Goal: Task Accomplishment & Management: Complete application form

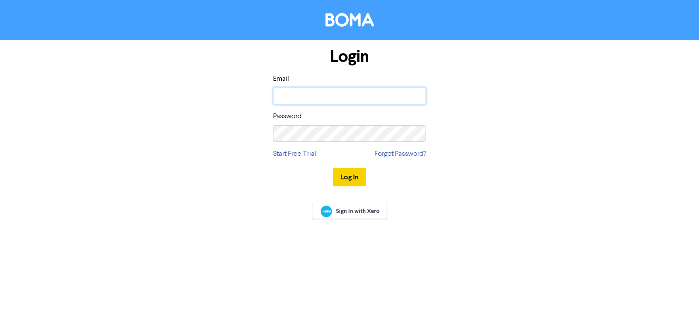
type input "[EMAIL_ADDRESS][DOMAIN_NAME]"
click at [344, 178] on button "Log In" at bounding box center [349, 177] width 33 height 18
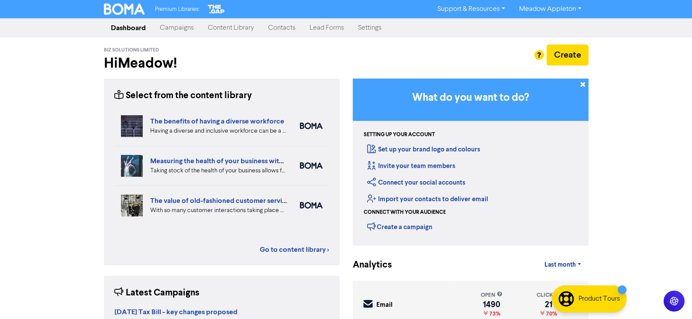
click at [275, 28] on link "Contacts" at bounding box center [282, 27] width 42 height 17
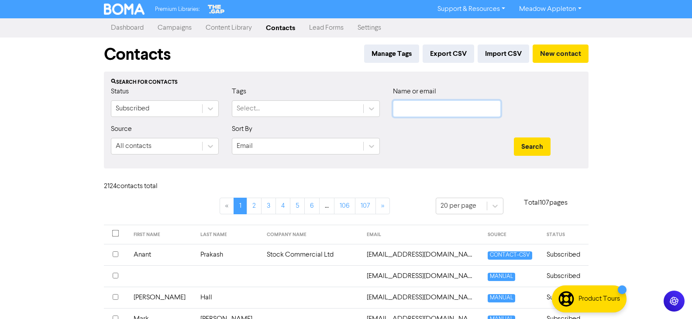
click at [436, 102] on input "text" at bounding box center [447, 108] width 108 height 17
paste input "[EMAIL_ADDRESS][DOMAIN_NAME]"
click at [534, 148] on button "Search" at bounding box center [532, 147] width 37 height 18
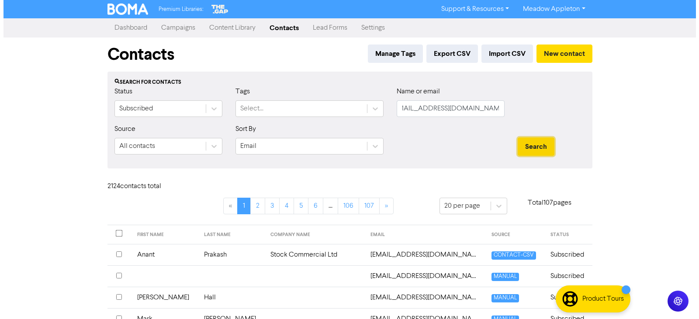
scroll to position [0, 0]
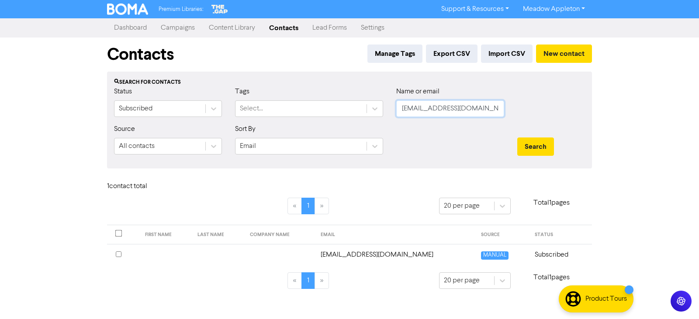
click at [474, 117] on input "[EMAIL_ADDRESS][DOMAIN_NAME]" at bounding box center [450, 108] width 108 height 17
paste input "[PERSON_NAME][EMAIL_ADDRESS][DOMAIN_NAME]"
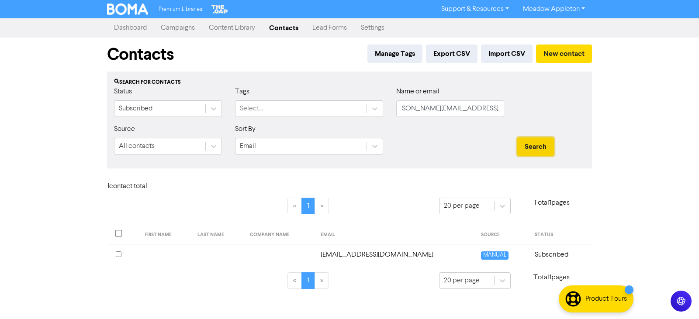
click at [533, 141] on button "Search" at bounding box center [535, 147] width 37 height 18
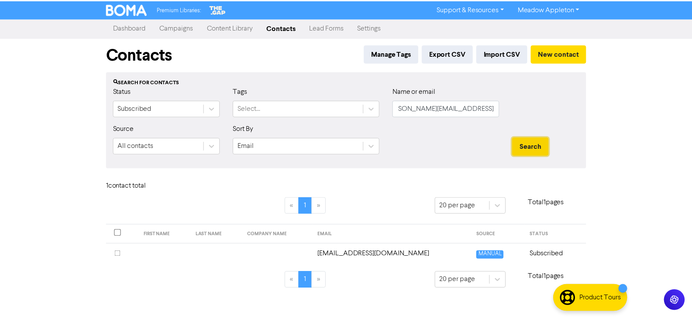
scroll to position [0, 0]
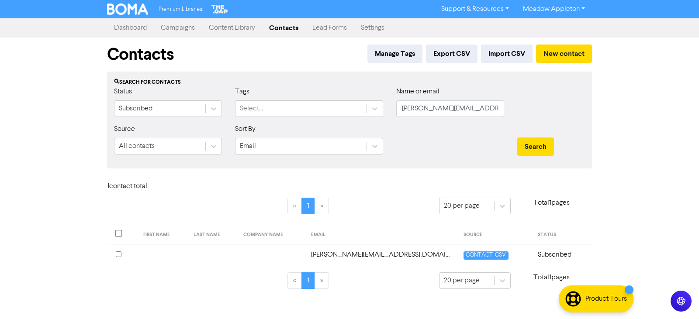
click at [443, 126] on div at bounding box center [450, 143] width 121 height 38
click at [467, 105] on input "[PERSON_NAME][EMAIL_ADDRESS][DOMAIN_NAME]" at bounding box center [450, 108] width 108 height 17
paste input "[PERSON_NAME][EMAIL_ADDRESS][PERSON_NAME][DOMAIN_NAME]"
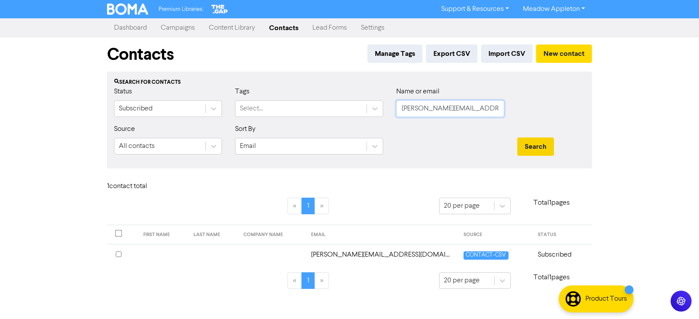
type input "[PERSON_NAME][EMAIL_ADDRESS][PERSON_NAME][DOMAIN_NAME]"
click at [532, 155] on button "Search" at bounding box center [535, 147] width 37 height 18
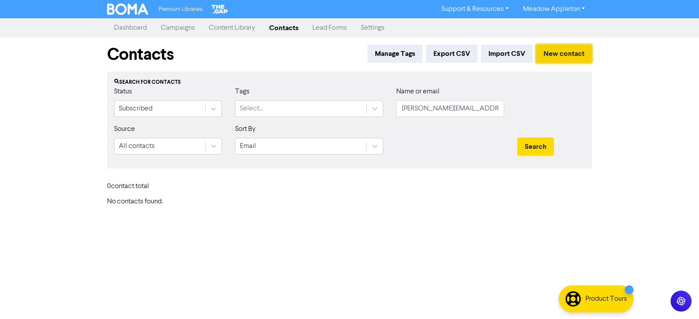
click at [588, 59] on button "New contact" at bounding box center [564, 54] width 56 height 18
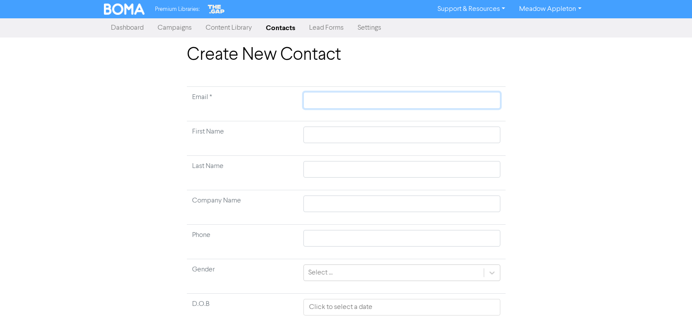
click at [309, 104] on input "text" at bounding box center [402, 100] width 197 height 17
paste input "[PERSON_NAME][EMAIL_ADDRESS][PERSON_NAME][DOMAIN_NAME]"
type input "[PERSON_NAME][EMAIL_ADDRESS][PERSON_NAME][DOMAIN_NAME]"
click at [355, 138] on input "text" at bounding box center [402, 135] width 197 height 17
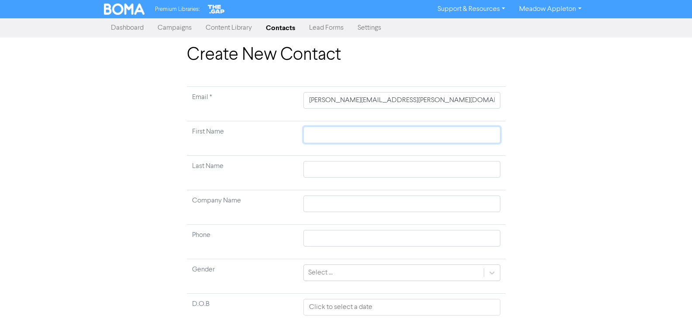
paste input "[PERSON_NAME]"
type input "[PERSON_NAME]"
click at [340, 138] on input "[PERSON_NAME]" at bounding box center [402, 135] width 197 height 17
type input "[PERSON_NAME]"
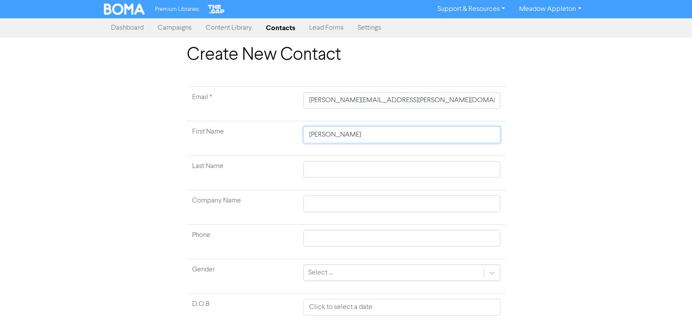
type input "[PERSON_NAME]"
click at [325, 169] on input "text" at bounding box center [402, 169] width 197 height 17
paste input "[PERSON_NAME]"
type input "[PERSON_NAME]"
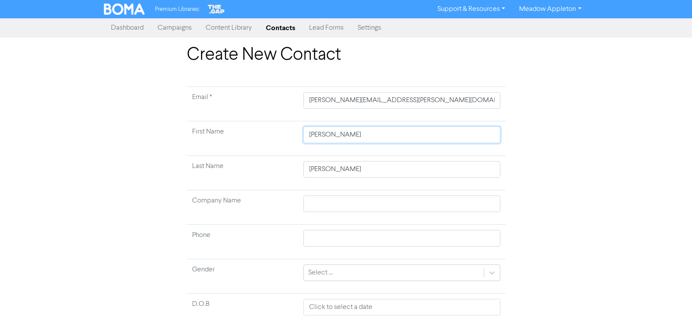
click at [343, 137] on input "[PERSON_NAME]" at bounding box center [402, 135] width 197 height 17
type input "[PERSON_NAME]"
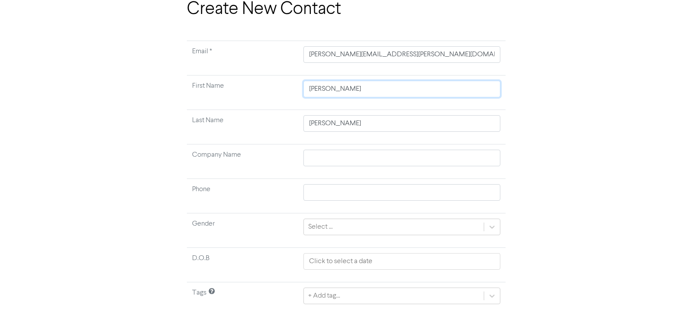
scroll to position [69, 0]
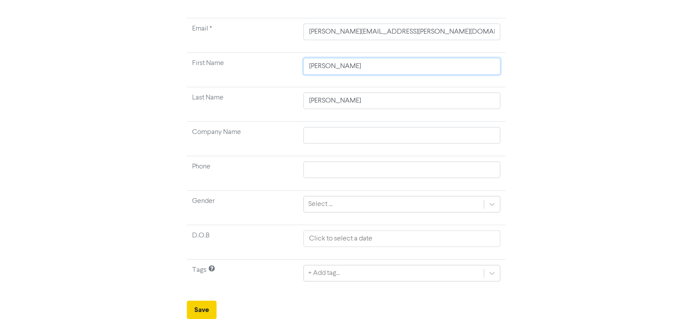
type input "[PERSON_NAME]"
click at [197, 303] on button "Save" at bounding box center [202, 310] width 30 height 18
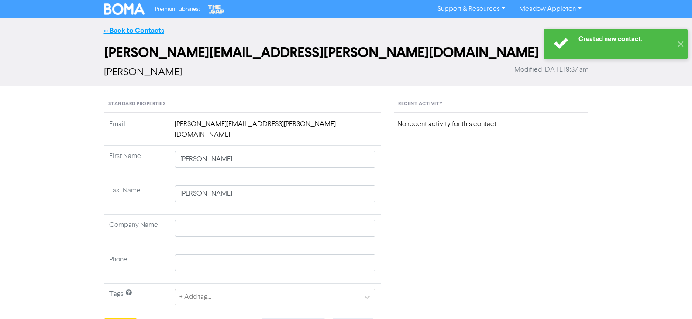
click at [131, 31] on link "<< Back to Contacts" at bounding box center [134, 30] width 60 height 9
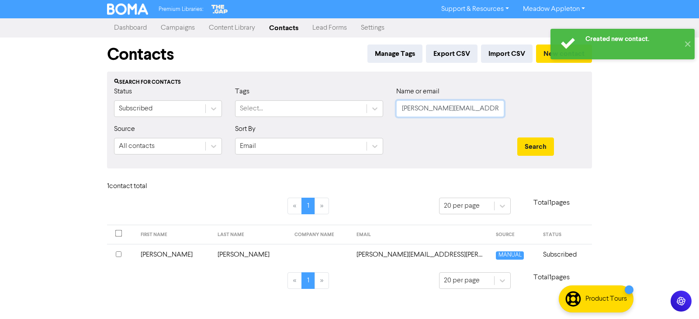
click at [477, 109] on input "[PERSON_NAME][EMAIL_ADDRESS][PERSON_NAME][DOMAIN_NAME]" at bounding box center [450, 108] width 108 height 17
paste input "allan34"
click at [537, 148] on button "Search" at bounding box center [535, 147] width 37 height 18
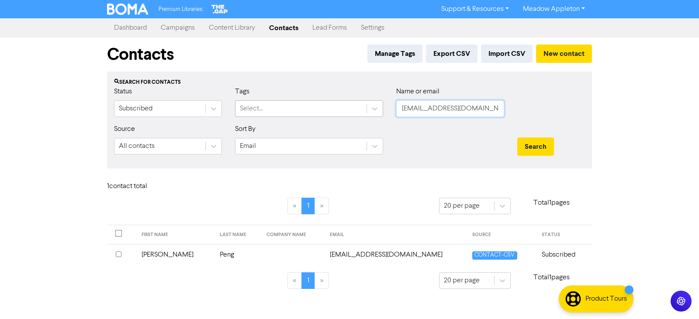
drag, startPoint x: 473, startPoint y: 107, endPoint x: 301, endPoint y: 111, distance: 171.7
click at [301, 111] on div "Status Subscribed Tags Select... Name or email [EMAIL_ADDRESS][DOMAIN_NAME]" at bounding box center [349, 105] width 484 height 38
paste input "jkim060"
click at [535, 144] on button "Search" at bounding box center [535, 147] width 37 height 18
drag, startPoint x: 407, startPoint y: 113, endPoint x: 302, endPoint y: 113, distance: 104.4
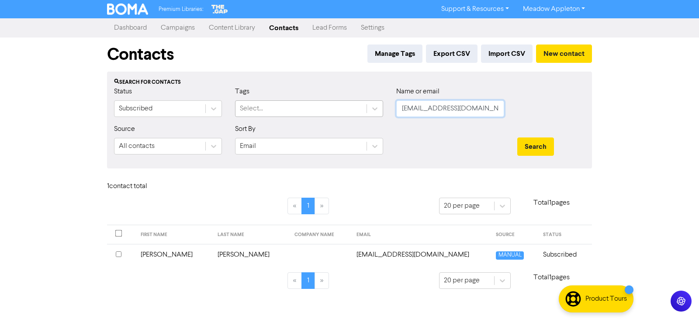
click at [302, 113] on div "Status Subscribed Tags Select... Name or email [EMAIL_ADDRESS][DOMAIN_NAME]" at bounding box center [349, 105] width 484 height 38
paste input "shavilprasad1"
type input "[EMAIL_ADDRESS][DOMAIN_NAME]"
click at [540, 151] on button "Search" at bounding box center [535, 147] width 37 height 18
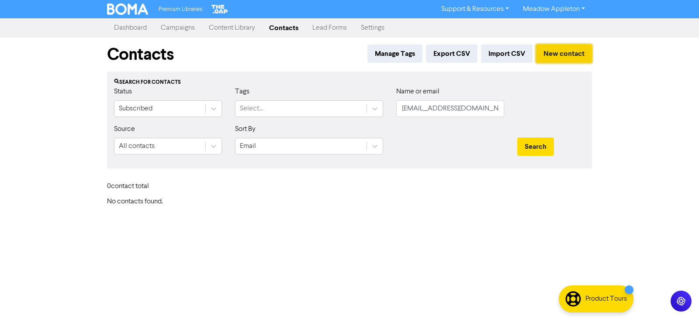
click at [545, 59] on button "New contact" at bounding box center [564, 54] width 56 height 18
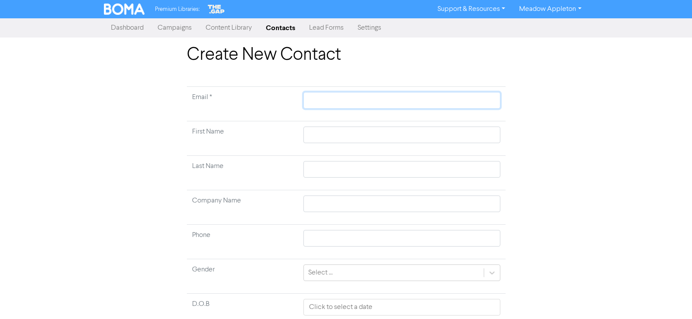
click at [346, 107] on input "text" at bounding box center [402, 100] width 197 height 17
paste input "[EMAIL_ADDRESS][DOMAIN_NAME]"
type input "[EMAIL_ADDRESS][DOMAIN_NAME]"
drag, startPoint x: 420, startPoint y: 136, endPoint x: 394, endPoint y: 136, distance: 26.6
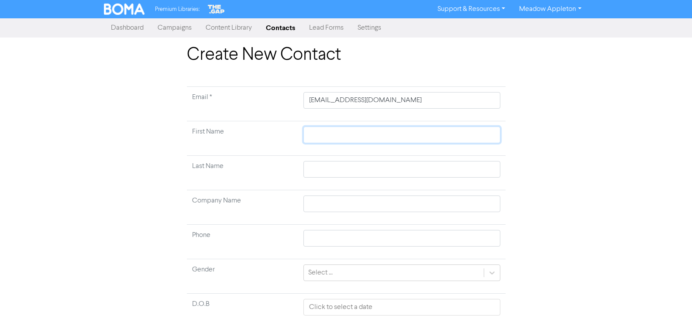
click at [420, 136] on input "text" at bounding box center [402, 135] width 197 height 17
paste input "[PERSON_NAME]"
type input "[PERSON_NAME]"
click at [315, 136] on input "[PERSON_NAME]" at bounding box center [402, 135] width 197 height 17
click at [329, 136] on input "[PERSON_NAME]" at bounding box center [402, 135] width 197 height 17
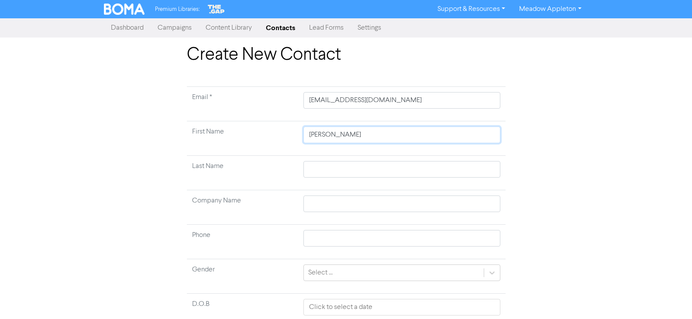
click at [329, 136] on input "[PERSON_NAME]" at bounding box center [402, 135] width 197 height 17
type input "Shavil"
drag, startPoint x: 336, startPoint y: 167, endPoint x: 349, endPoint y: 167, distance: 13.5
click at [336, 167] on input "text" at bounding box center [402, 169] width 197 height 17
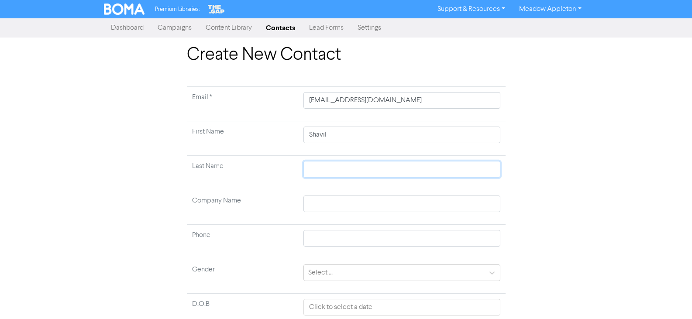
paste input "Prasad"
type input "Prasad"
click at [356, 139] on input "Shavil" at bounding box center [402, 135] width 197 height 17
type input "Shavil"
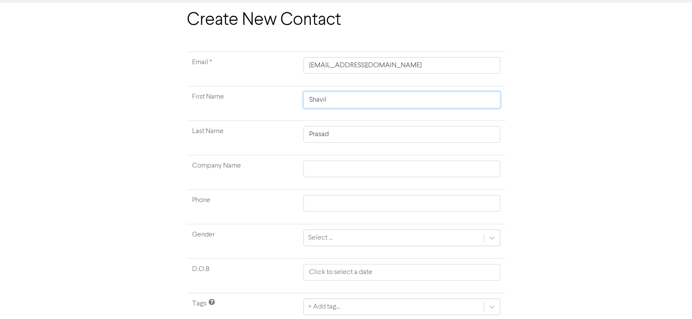
scroll to position [69, 0]
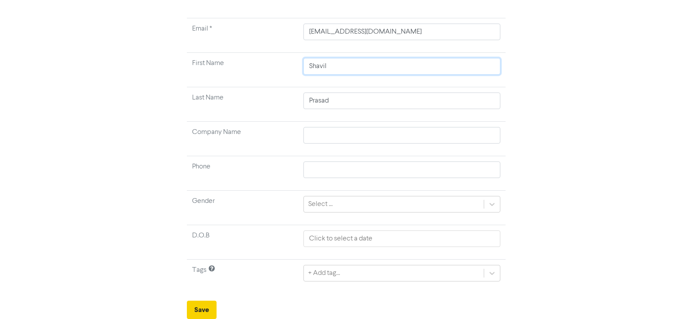
type input "Shavil"
click at [202, 315] on button "Save" at bounding box center [202, 310] width 30 height 18
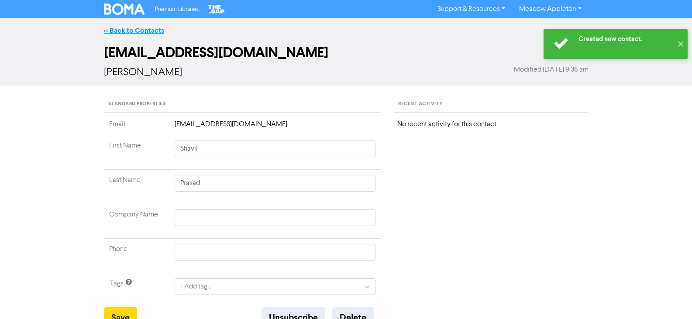
click at [133, 32] on link "<< Back to Contacts" at bounding box center [134, 30] width 60 height 9
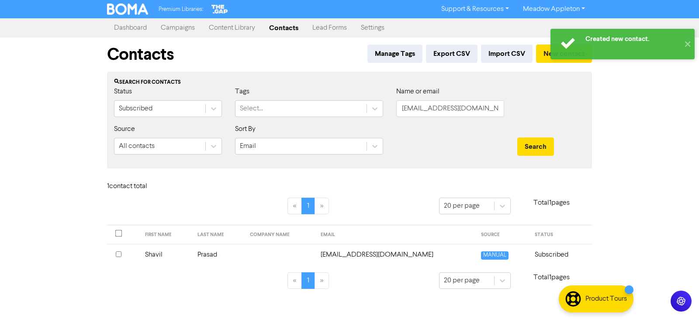
drag, startPoint x: 488, startPoint y: 99, endPoint x: 473, endPoint y: 109, distance: 17.9
click at [473, 108] on div "Name or email [EMAIL_ADDRESS][DOMAIN_NAME]" at bounding box center [450, 101] width 108 height 31
drag, startPoint x: 492, startPoint y: 112, endPoint x: 365, endPoint y: 122, distance: 128.0
click at [365, 122] on div "Status Subscribed Tags Select... Name or email [EMAIL_ADDRESS][DOMAIN_NAME]" at bounding box center [349, 105] width 484 height 38
paste input "andrewrhowson"
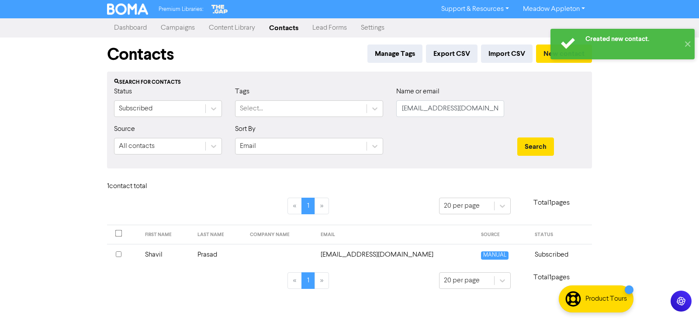
click at [557, 146] on div "Search" at bounding box center [551, 147] width 68 height 18
click at [538, 150] on button "Search" at bounding box center [535, 147] width 37 height 18
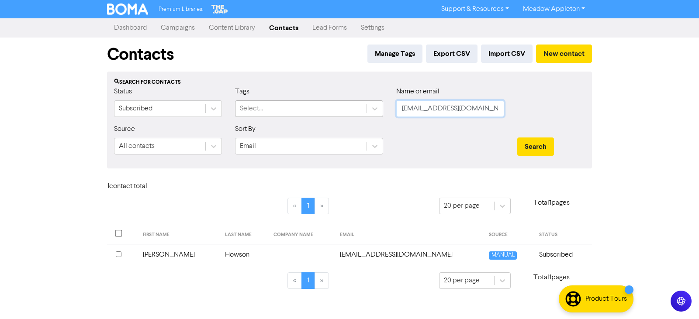
drag, startPoint x: 491, startPoint y: 111, endPoint x: 310, endPoint y: 120, distance: 181.1
click at [244, 111] on div "Status Subscribed Tags Select... Name or email [EMAIL_ADDRESS][DOMAIN_NAME]" at bounding box center [349, 105] width 484 height 38
paste input "[PERSON_NAME].luo08"
click at [536, 145] on button "Search" at bounding box center [535, 147] width 37 height 18
drag, startPoint x: 492, startPoint y: 106, endPoint x: 339, endPoint y: 106, distance: 152.5
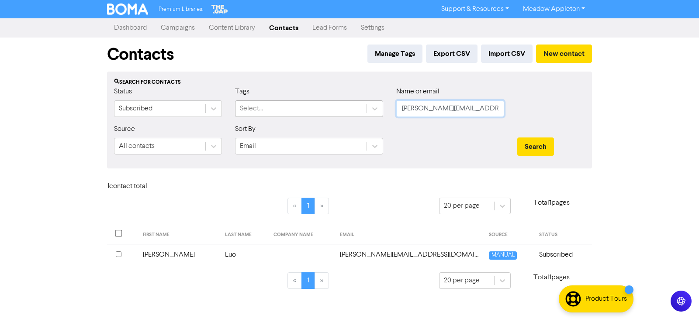
click at [339, 106] on div "Status Subscribed Tags Select... Name or email [PERSON_NAME][EMAIL_ADDRESS][DOM…" at bounding box center [349, 105] width 484 height 38
paste input "[PERSON_NAME][EMAIL_ADDRESS][DOMAIN_NAME]"
click at [550, 146] on button "Search" at bounding box center [535, 147] width 37 height 18
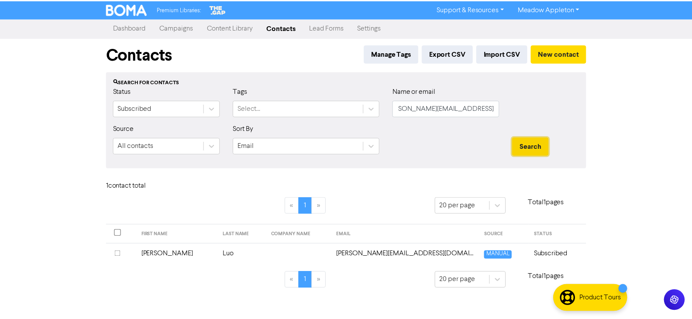
scroll to position [0, 0]
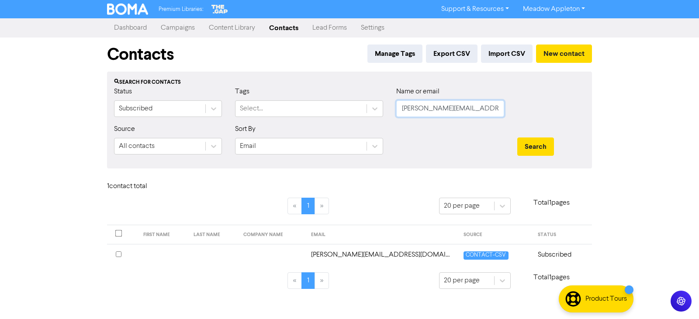
click at [495, 110] on input "[PERSON_NAME][EMAIL_ADDRESS][DOMAIN_NAME]" at bounding box center [450, 108] width 108 height 17
paste input "[EMAIL_ADDRESS][DOMAIN_NAME]"
type input "[EMAIL_ADDRESS][DOMAIN_NAME]"
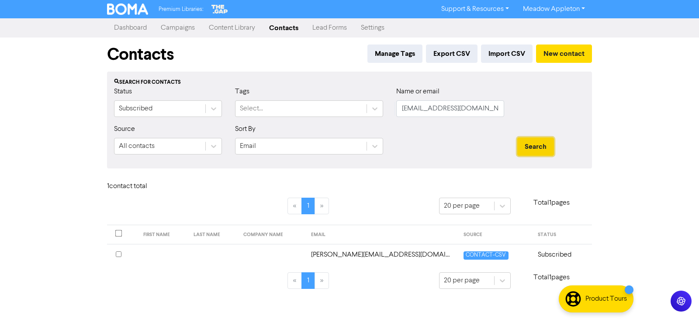
click at [535, 147] on button "Search" at bounding box center [535, 147] width 37 height 18
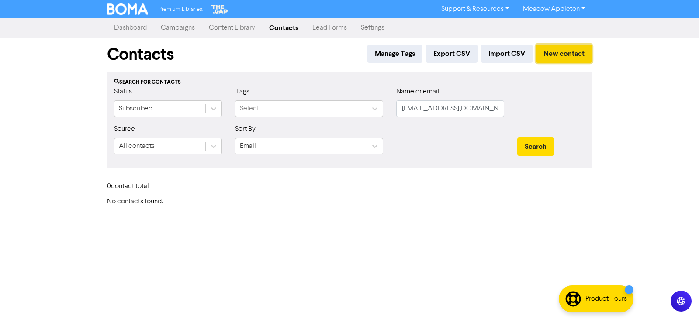
click at [562, 52] on button "New contact" at bounding box center [564, 54] width 56 height 18
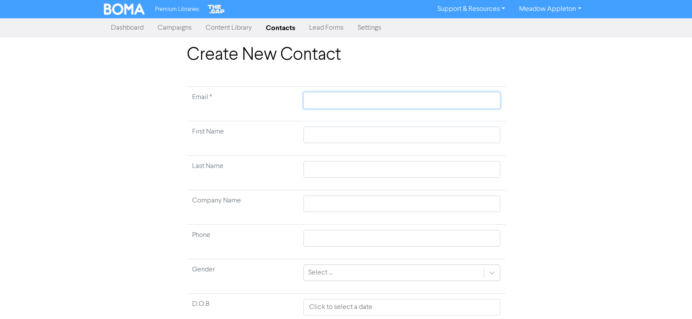
click at [442, 98] on input "text" at bounding box center [402, 100] width 197 height 17
paste input "[EMAIL_ADDRESS][DOMAIN_NAME]"
type input "[EMAIL_ADDRESS][DOMAIN_NAME]"
click at [367, 141] on input "text" at bounding box center [402, 135] width 197 height 17
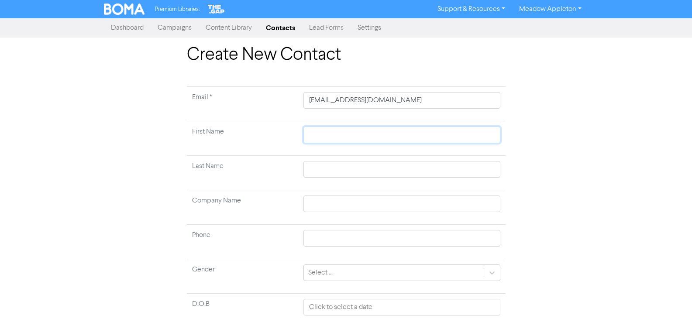
paste input "[PERSON_NAME]"
type input "[PERSON_NAME]"
drag, startPoint x: 356, startPoint y: 141, endPoint x: 351, endPoint y: 140, distance: 5.7
click at [355, 141] on input "[PERSON_NAME]" at bounding box center [402, 135] width 197 height 17
click at [351, 140] on input "[PERSON_NAME]" at bounding box center [402, 135] width 197 height 17
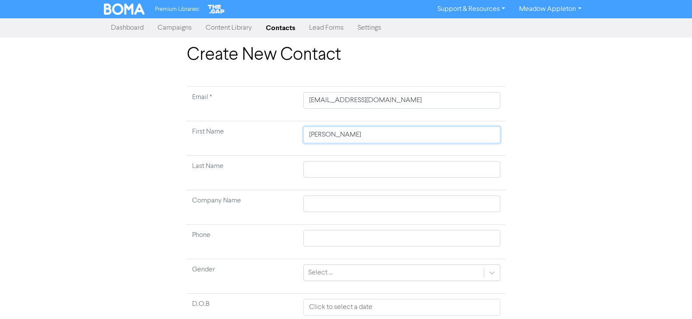
click at [348, 139] on input "[PERSON_NAME]" at bounding box center [402, 135] width 197 height 17
type input "[PERSON_NAME]"
click at [351, 166] on input "text" at bounding box center [402, 169] width 197 height 17
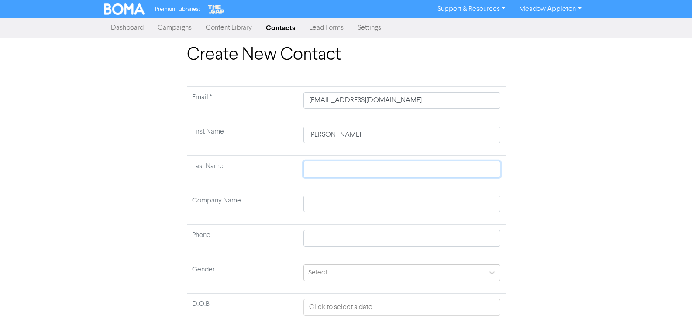
paste input "[PERSON_NAME]"
type input "[PERSON_NAME]"
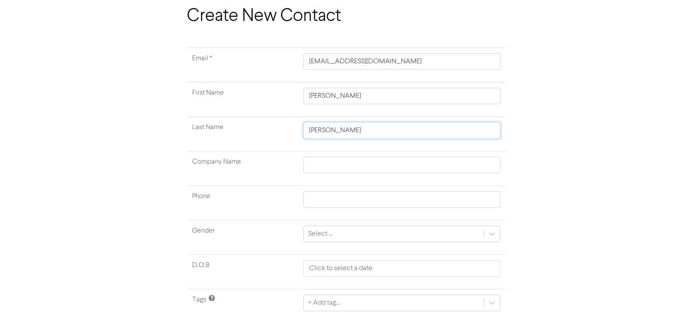
scroll to position [69, 0]
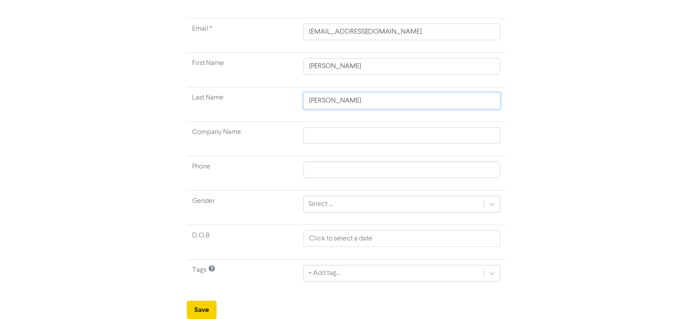
type input "[PERSON_NAME]"
click at [204, 310] on button "Save" at bounding box center [202, 310] width 30 height 18
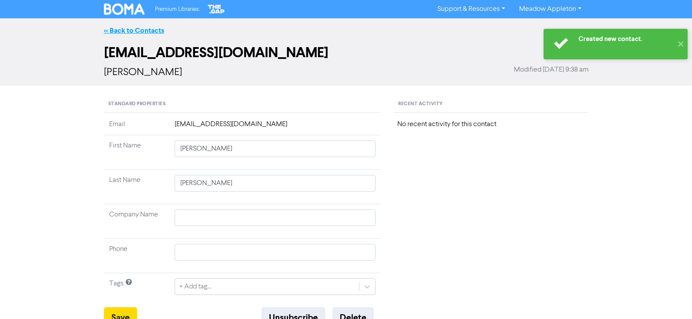
click at [137, 26] on link "<< Back to Contacts" at bounding box center [134, 30] width 60 height 9
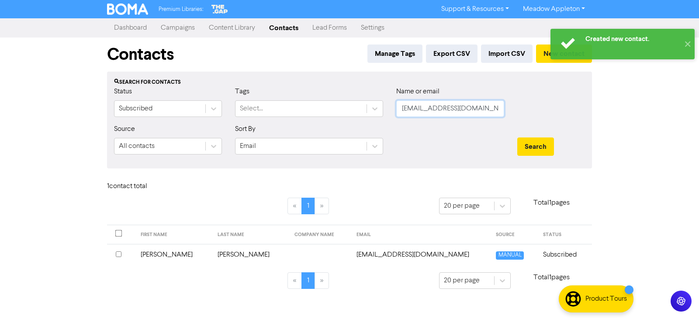
click at [464, 107] on input "[EMAIL_ADDRESS][DOMAIN_NAME]" at bounding box center [450, 108] width 108 height 17
paste input "[PERSON_NAME][EMAIL_ADDRESS][DOMAIN_NAME]"
click at [545, 158] on div "Search" at bounding box center [551, 143] width 81 height 38
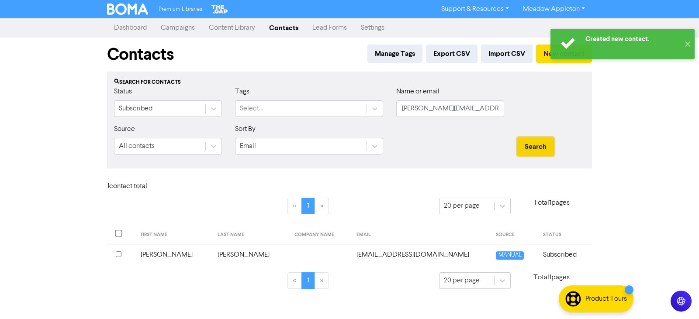
click at [538, 150] on button "Search" at bounding box center [535, 147] width 37 height 18
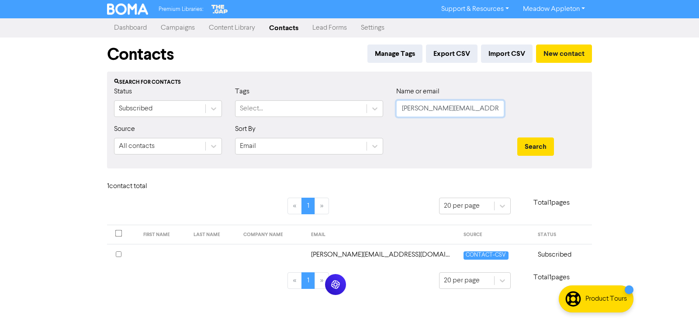
click at [473, 111] on input "[PERSON_NAME][EMAIL_ADDRESS][DOMAIN_NAME]" at bounding box center [450, 108] width 108 height 17
paste input "enna@thea"
type input "[EMAIL_ADDRESS][DOMAIN_NAME]"
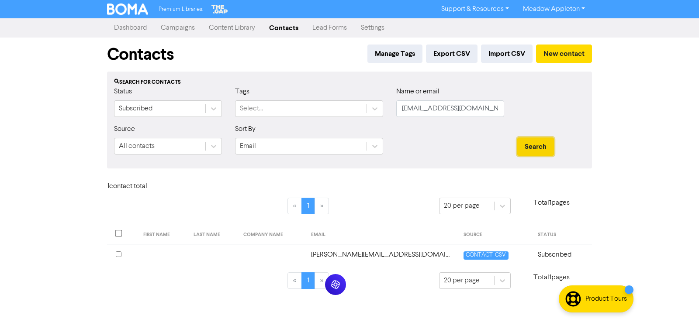
click at [539, 155] on button "Search" at bounding box center [535, 147] width 37 height 18
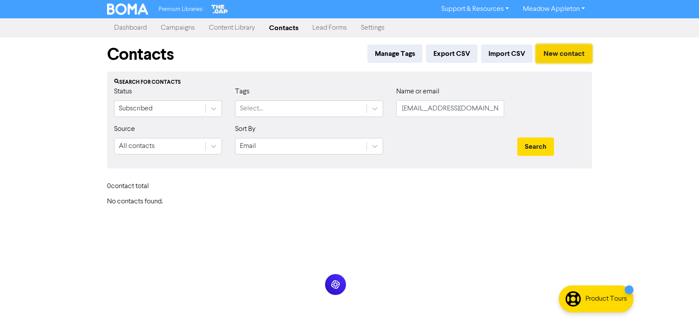
click at [547, 58] on button "New contact" at bounding box center [564, 54] width 56 height 18
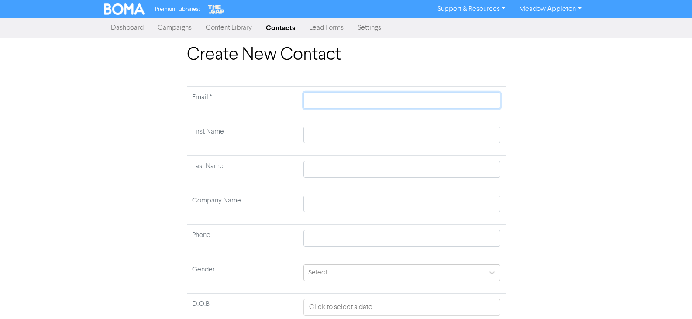
click at [331, 98] on input "text" at bounding box center [402, 100] width 197 height 17
paste input "[EMAIL_ADDRESS][DOMAIN_NAME]"
type input "[EMAIL_ADDRESS][DOMAIN_NAME]"
drag, startPoint x: 345, startPoint y: 145, endPoint x: 341, endPoint y: 137, distance: 9.4
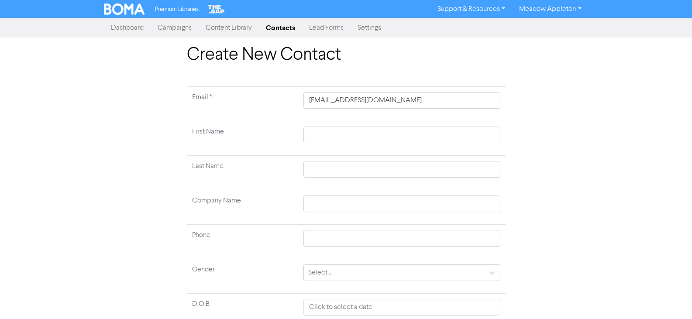
click at [345, 144] on td at bounding box center [401, 138] width 207 height 35
click at [341, 137] on input "text" at bounding box center [402, 135] width 197 height 17
paste input "Ye, Enna"
type input "Ye, Enna"
drag, startPoint x: 321, startPoint y: 135, endPoint x: 273, endPoint y: 139, distance: 48.2
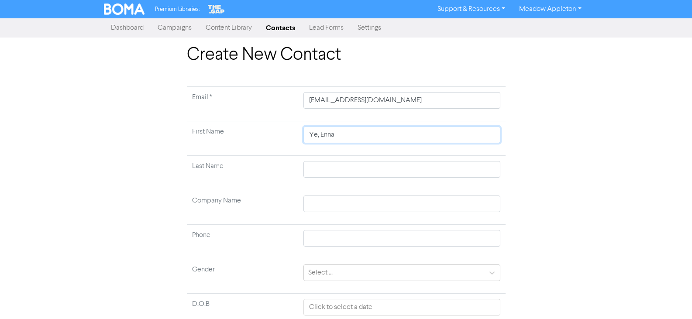
click at [273, 139] on tr "First Name [PERSON_NAME][GEOGRAPHIC_DATA]" at bounding box center [346, 138] width 319 height 35
type input "Enna"
click at [334, 168] on input "text" at bounding box center [402, 169] width 197 height 17
paste input "Ye,"
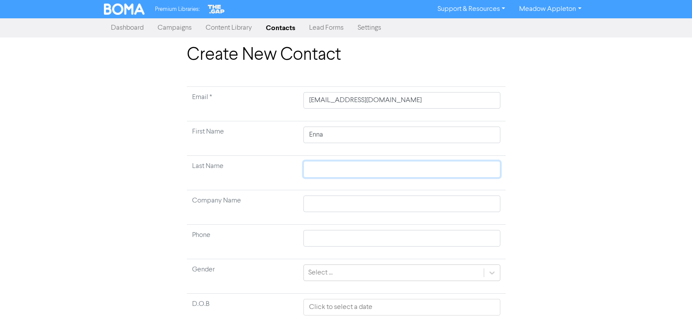
type input "Ye,"
type input "Ye"
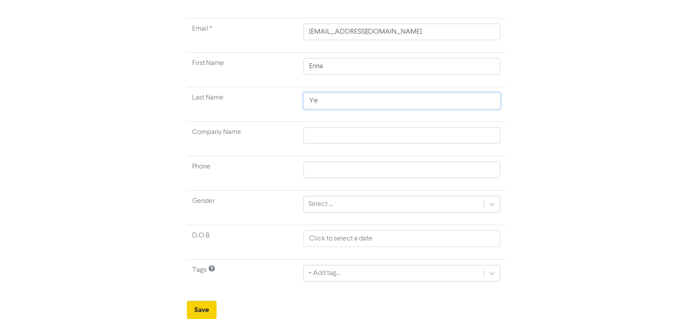
type input "Ye"
click at [214, 311] on button "Save" at bounding box center [202, 310] width 30 height 18
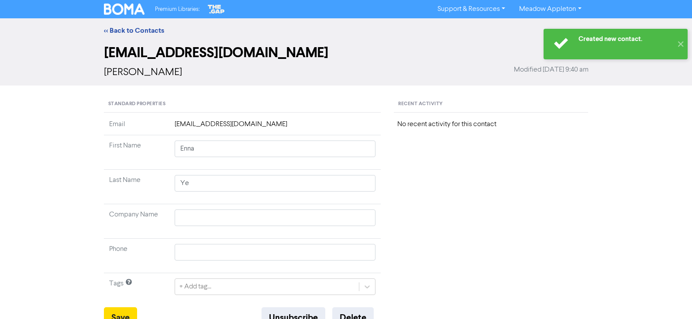
click at [134, 36] on div "<< Back to Contacts" at bounding box center [346, 30] width 692 height 24
click at [131, 33] on link "<< Back to Contacts" at bounding box center [134, 30] width 60 height 9
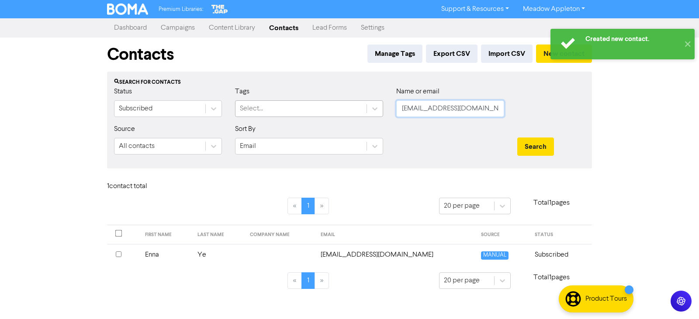
drag, startPoint x: 472, startPoint y: 104, endPoint x: 280, endPoint y: 109, distance: 192.7
click at [280, 109] on div "Status Subscribed Tags Select... Name or email [EMAIL_ADDRESS][DOMAIN_NAME]" at bounding box center [349, 105] width 484 height 38
paste input "may"
click at [543, 149] on button "Search" at bounding box center [535, 147] width 37 height 18
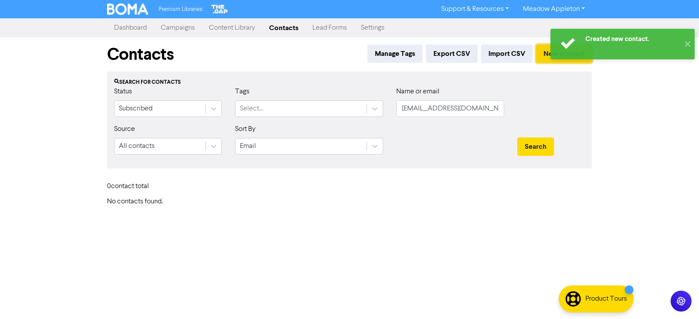
click at [540, 53] on button "New contact" at bounding box center [564, 54] width 56 height 18
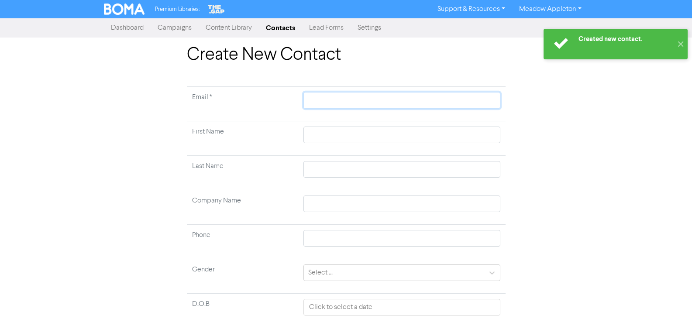
click at [324, 97] on input "text" at bounding box center [402, 100] width 197 height 17
paste input "[EMAIL_ADDRESS][DOMAIN_NAME]"
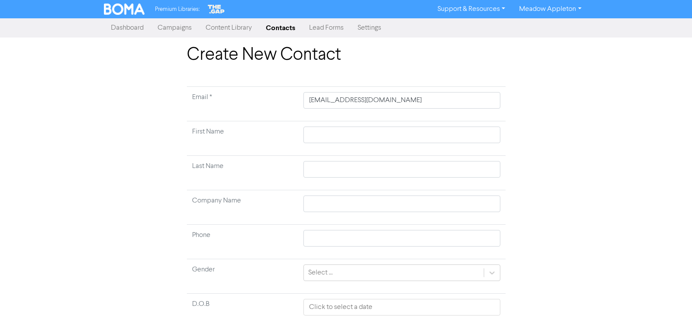
click at [356, 146] on td at bounding box center [401, 138] width 207 height 35
drag, startPoint x: 352, startPoint y: 140, endPoint x: 347, endPoint y: 136, distance: 5.9
click at [352, 140] on input "text" at bounding box center [402, 135] width 197 height 17
paste input "[PERSON_NAME], [PERSON_NAME]"
drag, startPoint x: 329, startPoint y: 136, endPoint x: 294, endPoint y: 139, distance: 35.0
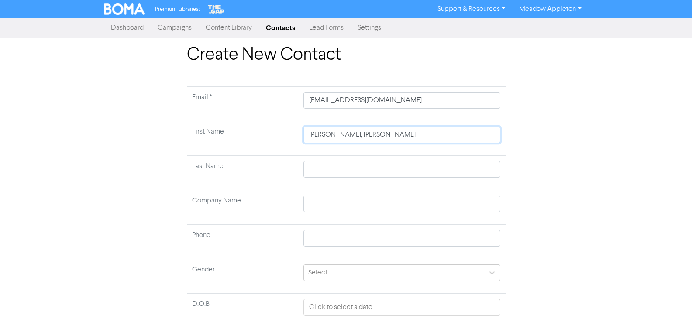
click at [293, 139] on tr "First Name [PERSON_NAME]" at bounding box center [346, 138] width 319 height 35
click at [317, 171] on input "text" at bounding box center [402, 169] width 197 height 17
paste input "[PERSON_NAME],"
click at [327, 135] on input "[PERSON_NAME]" at bounding box center [402, 135] width 197 height 17
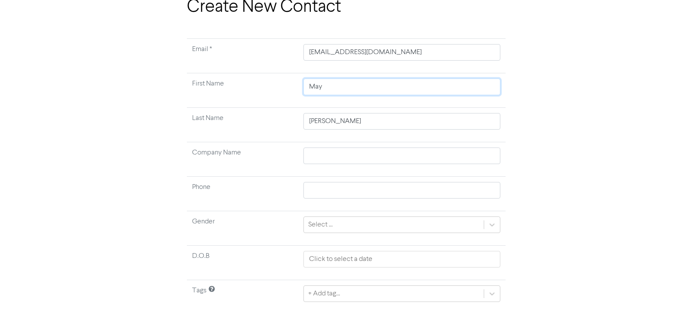
scroll to position [69, 0]
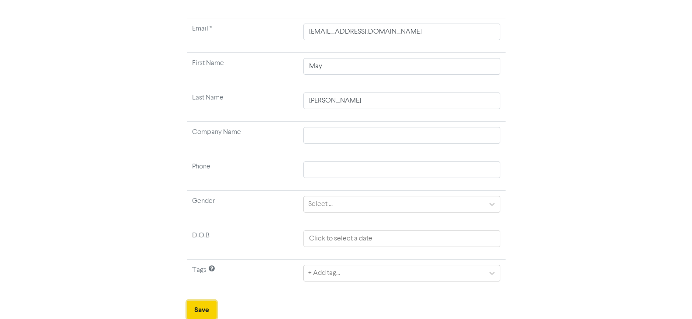
click at [203, 306] on button "Save" at bounding box center [202, 310] width 30 height 18
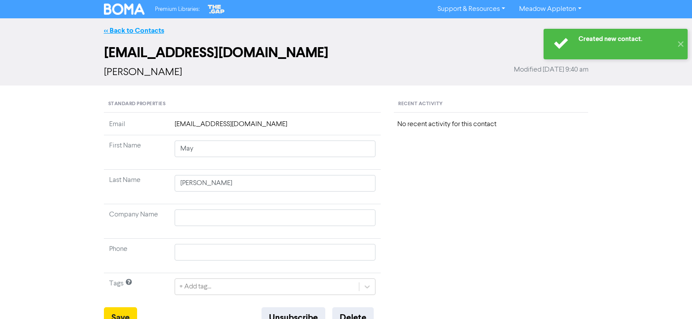
click at [150, 29] on link "<< Back to Contacts" at bounding box center [134, 30] width 60 height 9
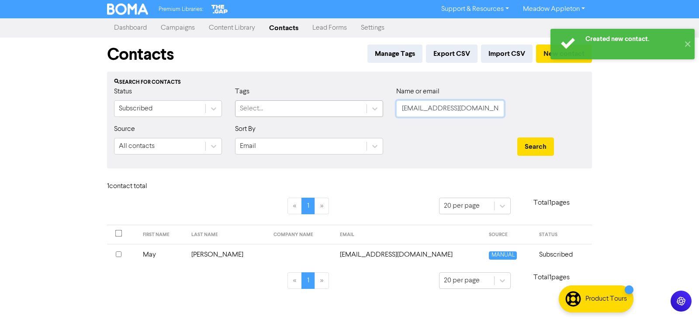
drag, startPoint x: 389, startPoint y: 108, endPoint x: 318, endPoint y: 117, distance: 72.1
click at [318, 117] on div "Status Subscribed Tags Select... Name or email [EMAIL_ADDRESS][DOMAIN_NAME]" at bounding box center [349, 105] width 484 height 38
paste input "[EMAIL_ADDRESS][DOMAIN_NAME]"
click at [553, 144] on button "Search" at bounding box center [535, 147] width 37 height 18
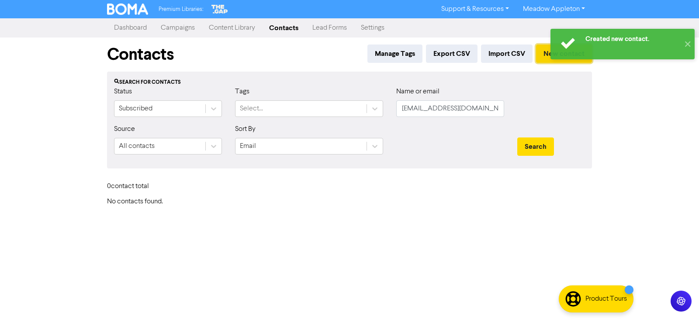
click at [539, 52] on button "New contact" at bounding box center [564, 54] width 56 height 18
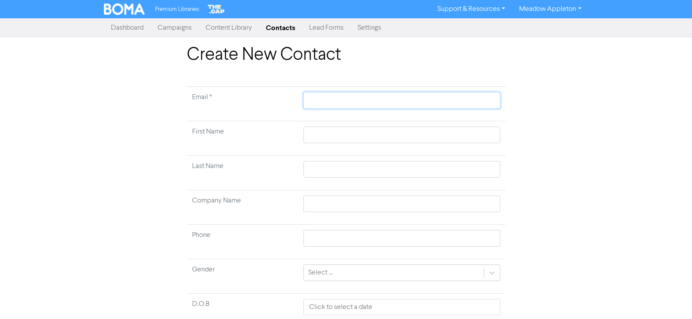
click at [396, 100] on input "text" at bounding box center [402, 100] width 197 height 17
paste input "[EMAIL_ADDRESS][DOMAIN_NAME]"
drag, startPoint x: 372, startPoint y: 140, endPoint x: 342, endPoint y: 139, distance: 30.1
click at [372, 139] on input "text" at bounding box center [402, 135] width 197 height 17
paste input "[PERSON_NAME], [PERSON_NAME]"
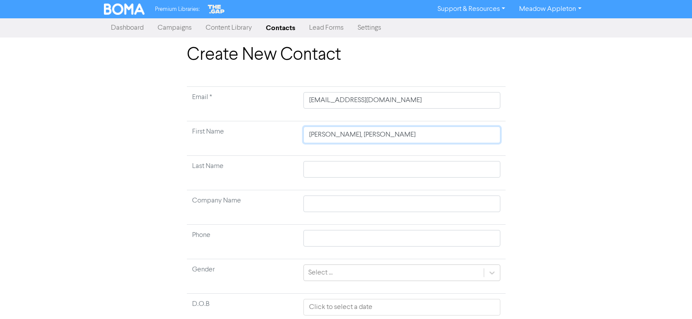
drag, startPoint x: 323, startPoint y: 135, endPoint x: 287, endPoint y: 140, distance: 37.1
click at [287, 140] on tr "First Name [PERSON_NAME], [PERSON_NAME]" at bounding box center [346, 138] width 319 height 35
drag, startPoint x: 334, startPoint y: 168, endPoint x: 353, endPoint y: 170, distance: 19.8
click at [336, 168] on input "text" at bounding box center [402, 169] width 197 height 17
paste input "[PERSON_NAME],"
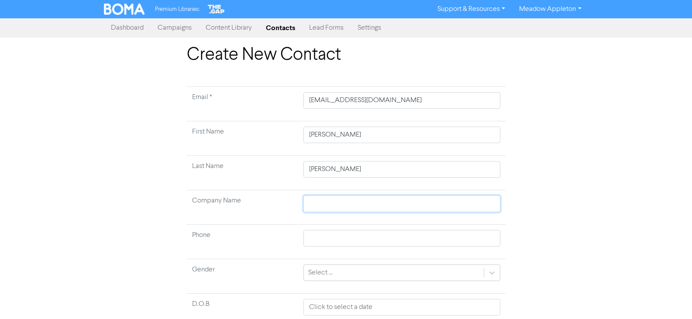
click at [344, 205] on input "text" at bounding box center [402, 204] width 197 height 17
paste input "Odd Beans Limited"
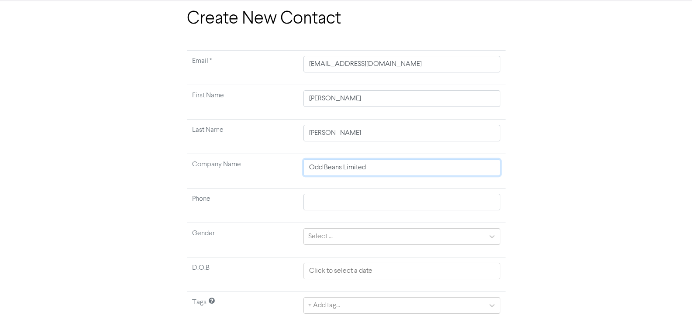
scroll to position [69, 0]
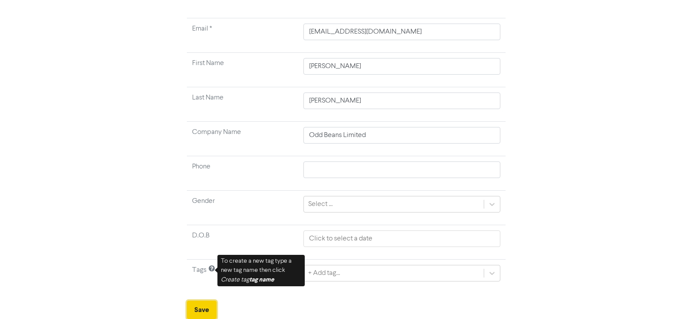
click at [191, 312] on button "Save" at bounding box center [202, 310] width 30 height 18
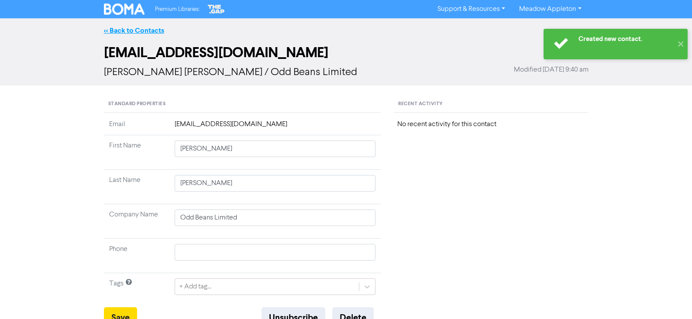
click at [130, 30] on link "<< Back to Contacts" at bounding box center [134, 30] width 60 height 9
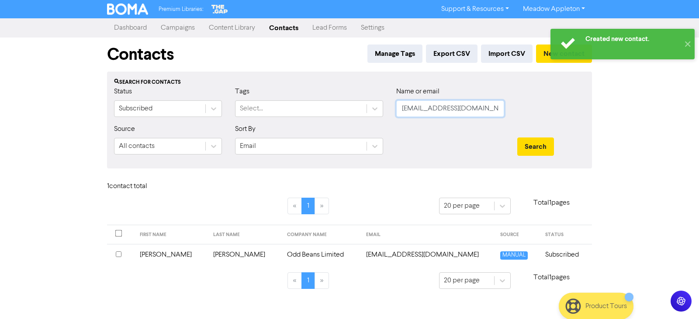
drag, startPoint x: 475, startPoint y: 111, endPoint x: 312, endPoint y: 128, distance: 163.4
click at [312, 128] on form "Status Subscribed Tags Select... Name or email [EMAIL_ADDRESS][DOMAIN_NAME] Sou…" at bounding box center [349, 123] width 471 height 75
paste input "[PERSON_NAME].[PERSON_NAME]@valmondgibson"
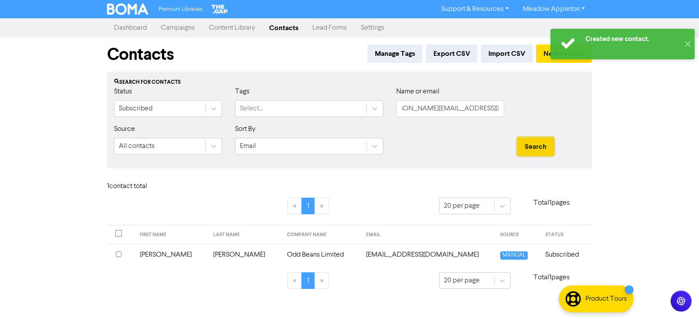
click at [544, 156] on button "Search" at bounding box center [535, 147] width 37 height 18
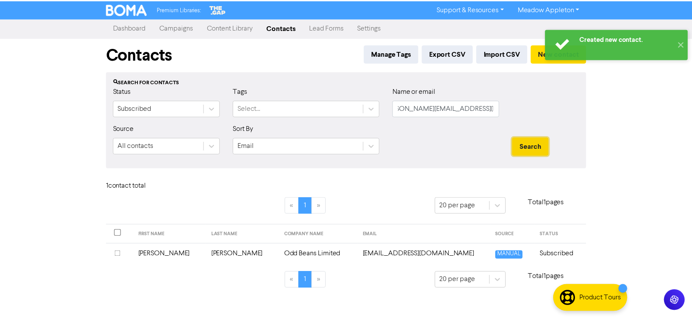
scroll to position [0, 0]
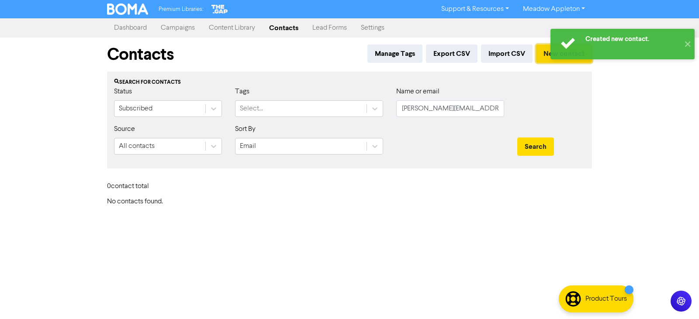
click at [546, 59] on button "New contact" at bounding box center [564, 54] width 56 height 18
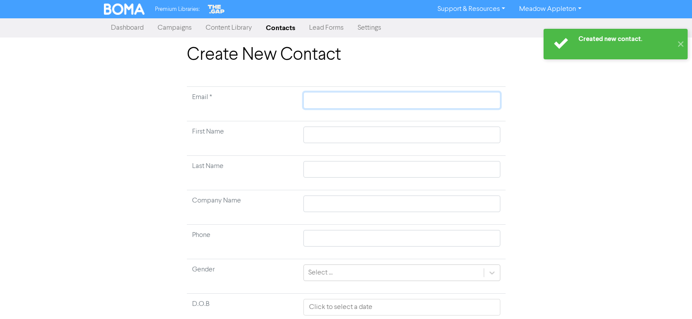
click at [330, 97] on input "text" at bounding box center [402, 100] width 197 height 17
paste input "[PERSON_NAME][EMAIL_ADDRESS][PERSON_NAME][DOMAIN_NAME]"
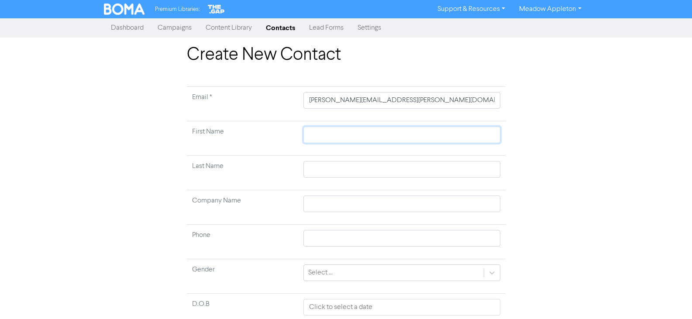
drag, startPoint x: 367, startPoint y: 129, endPoint x: 353, endPoint y: 129, distance: 14.0
click at [367, 129] on input "text" at bounding box center [402, 135] width 197 height 17
paste input "[PERSON_NAME]"
drag, startPoint x: 338, startPoint y: 137, endPoint x: 244, endPoint y: 137, distance: 94.4
click at [244, 137] on tr "First Name [PERSON_NAME]" at bounding box center [346, 138] width 319 height 35
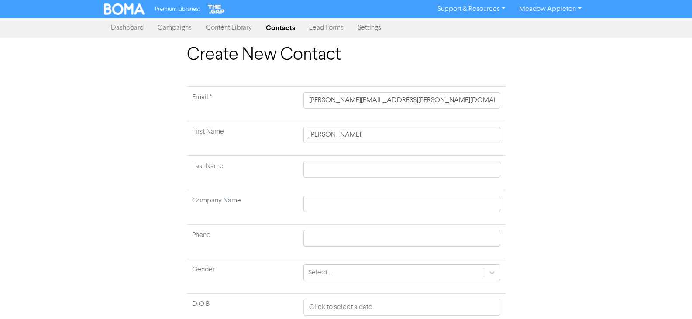
click at [341, 162] on td at bounding box center [401, 173] width 207 height 35
click at [342, 170] on input "text" at bounding box center [402, 169] width 197 height 17
paste input "[PERSON_NAME],"
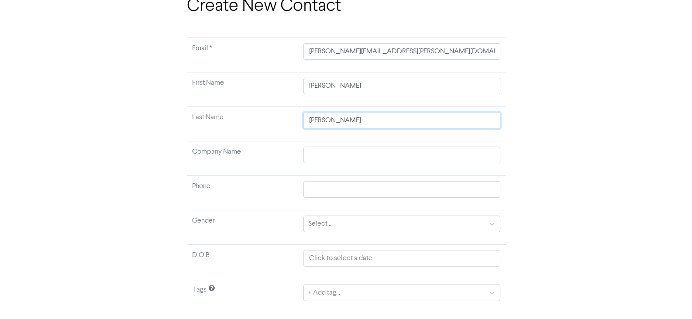
scroll to position [69, 0]
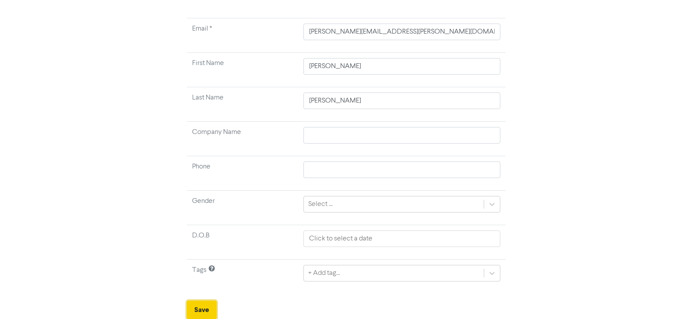
click at [200, 309] on button "Save" at bounding box center [202, 310] width 30 height 18
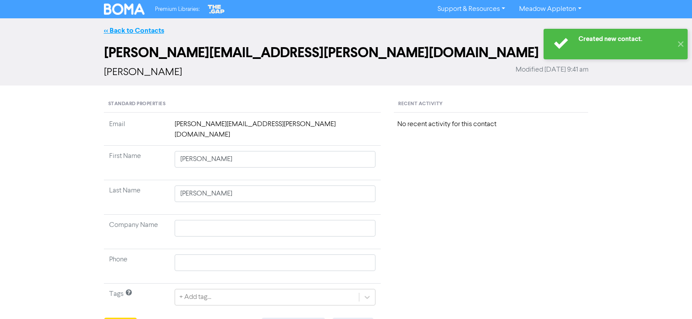
click at [134, 31] on link "<< Back to Contacts" at bounding box center [134, 30] width 60 height 9
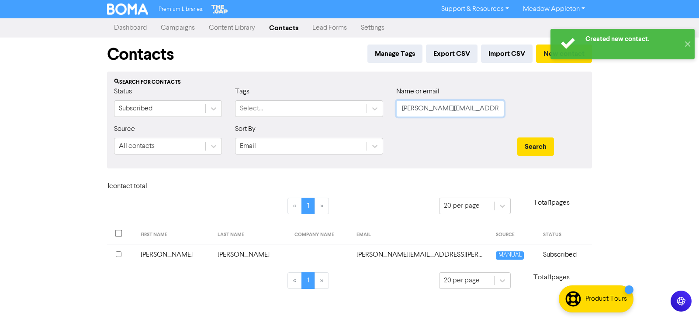
click at [501, 109] on input "[PERSON_NAME][EMAIL_ADDRESS][PERSON_NAME][DOMAIN_NAME]" at bounding box center [450, 108] width 108 height 17
paste input "[EMAIL_ADDRESS]"
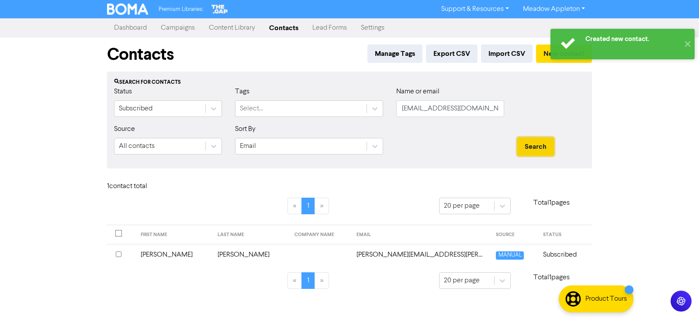
click at [543, 150] on button "Search" at bounding box center [535, 147] width 37 height 18
